Goal: Task Accomplishment & Management: Use online tool/utility

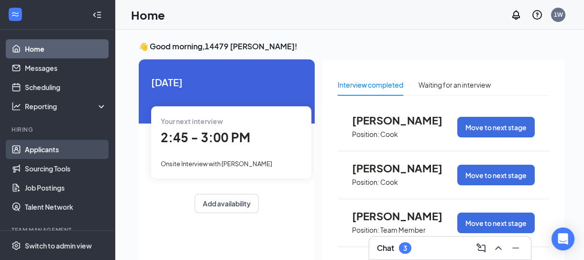
click at [57, 148] on link "Applicants" at bounding box center [66, 149] width 82 height 19
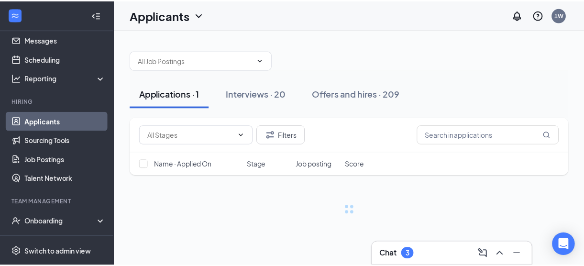
scroll to position [87, 0]
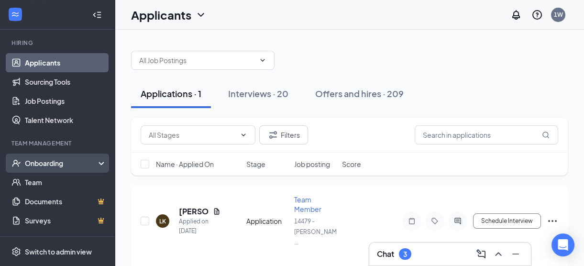
click at [83, 157] on div "Onboarding" at bounding box center [57, 163] width 115 height 19
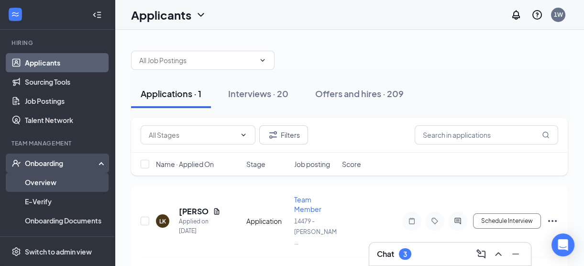
click at [52, 176] on link "Overview" at bounding box center [66, 182] width 82 height 19
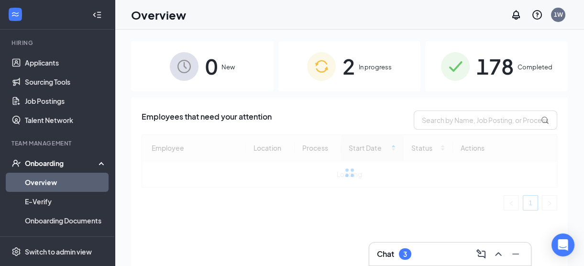
click at [379, 73] on div "2 In progress" at bounding box center [350, 66] width 143 height 50
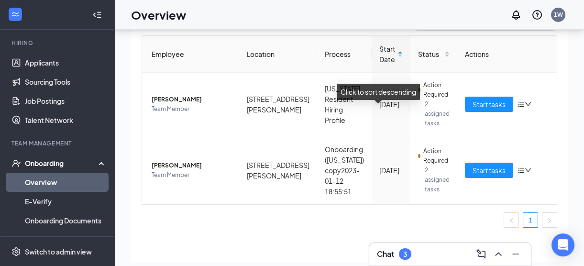
scroll to position [43, 0]
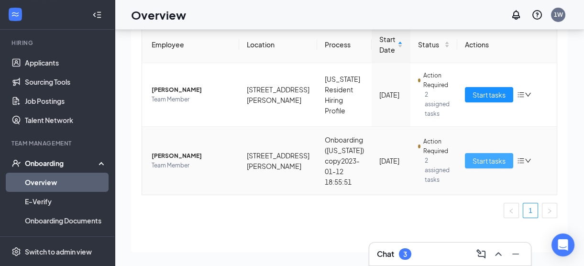
click at [478, 160] on span "Start tasks" at bounding box center [489, 161] width 33 height 11
